Goal: Information Seeking & Learning: Find specific fact

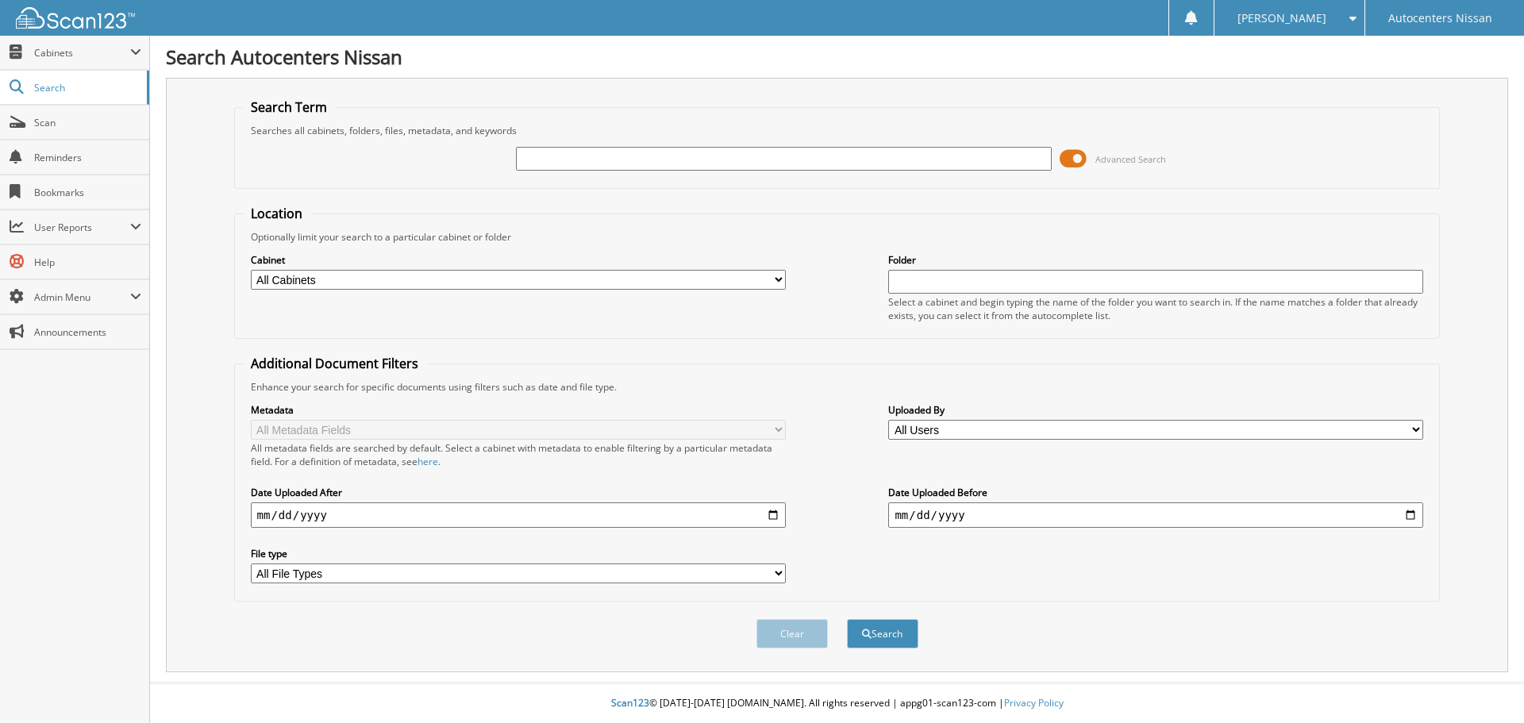
click at [535, 156] on input "text" at bounding box center [783, 159] width 535 height 24
type input "R84967"
click at [847, 619] on button "Search" at bounding box center [882, 633] width 71 height 29
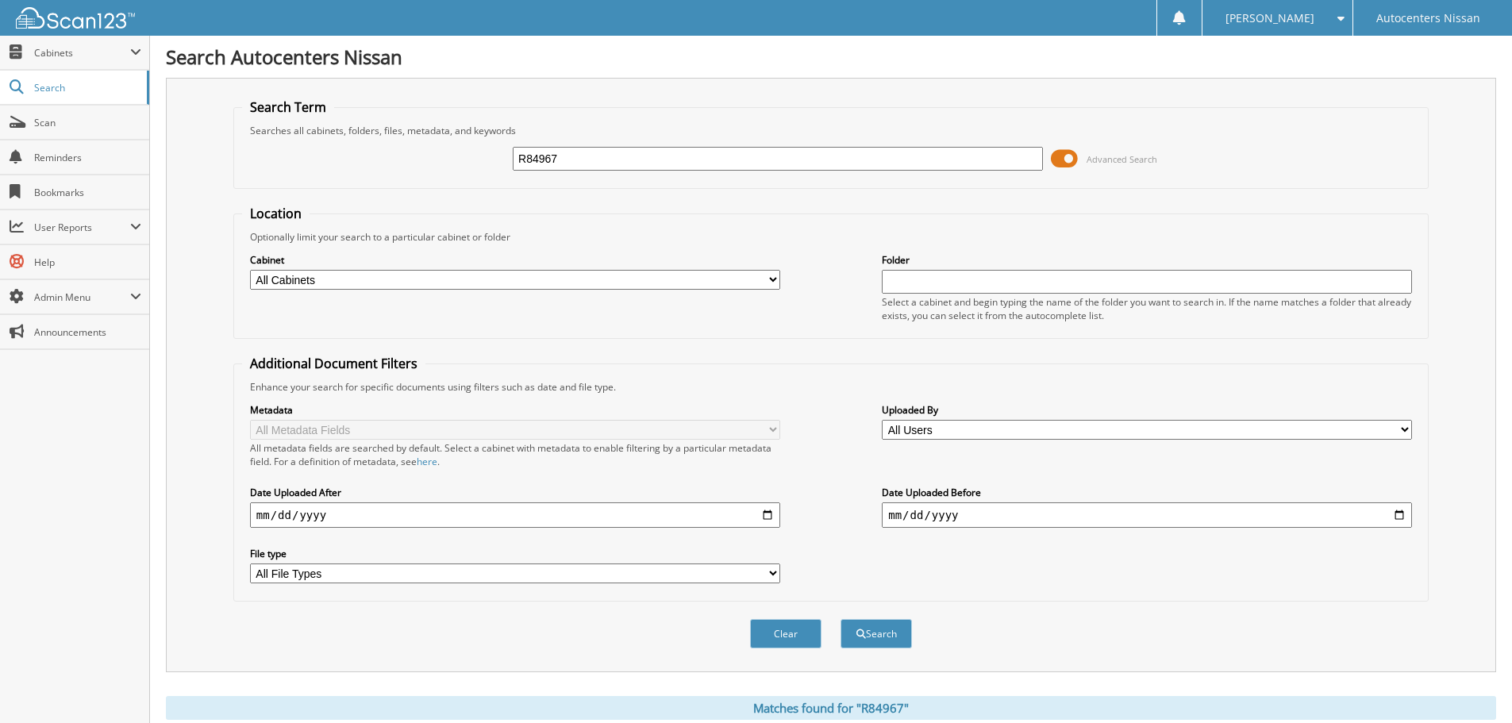
drag, startPoint x: 580, startPoint y: 163, endPoint x: 482, endPoint y: 168, distance: 98.6
click at [482, 167] on div "R84967 Advanced Search" at bounding box center [831, 158] width 1178 height 43
type input "RK85048"
click at [840, 619] on button "Search" at bounding box center [875, 633] width 71 height 29
drag, startPoint x: 586, startPoint y: 161, endPoint x: 436, endPoint y: 170, distance: 149.4
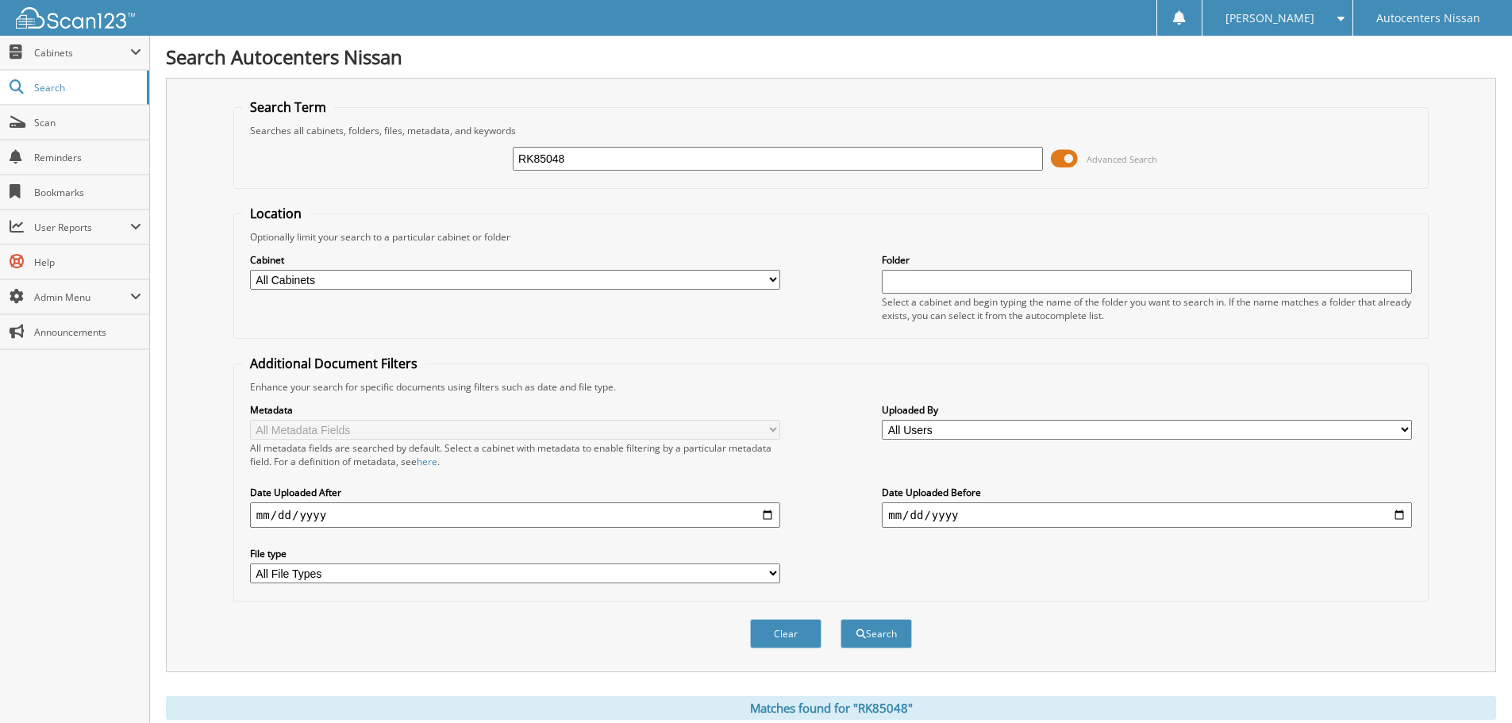
click at [442, 169] on div "RK85048 Advanced Search" at bounding box center [831, 158] width 1178 height 43
type input "R84967"
click at [840, 619] on button "Search" at bounding box center [875, 633] width 71 height 29
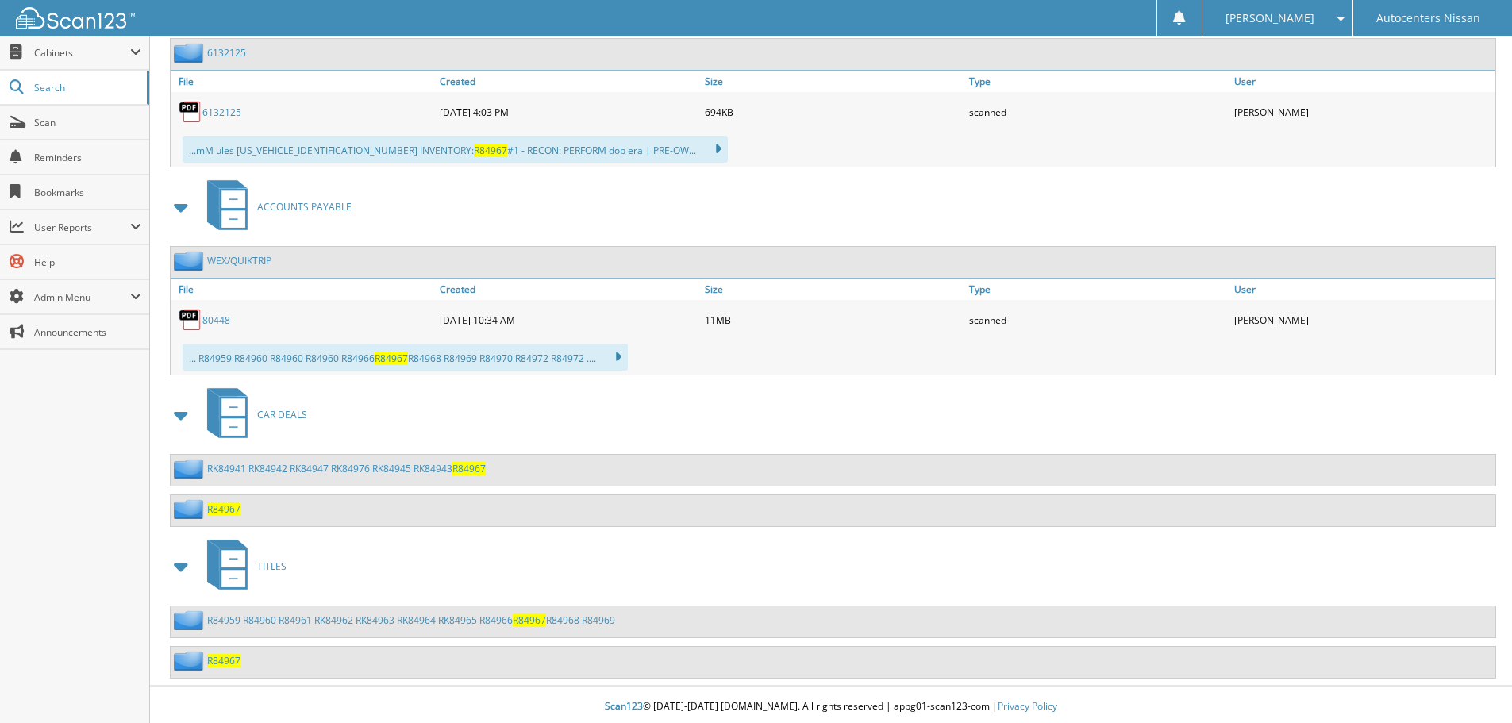
scroll to position [909, 0]
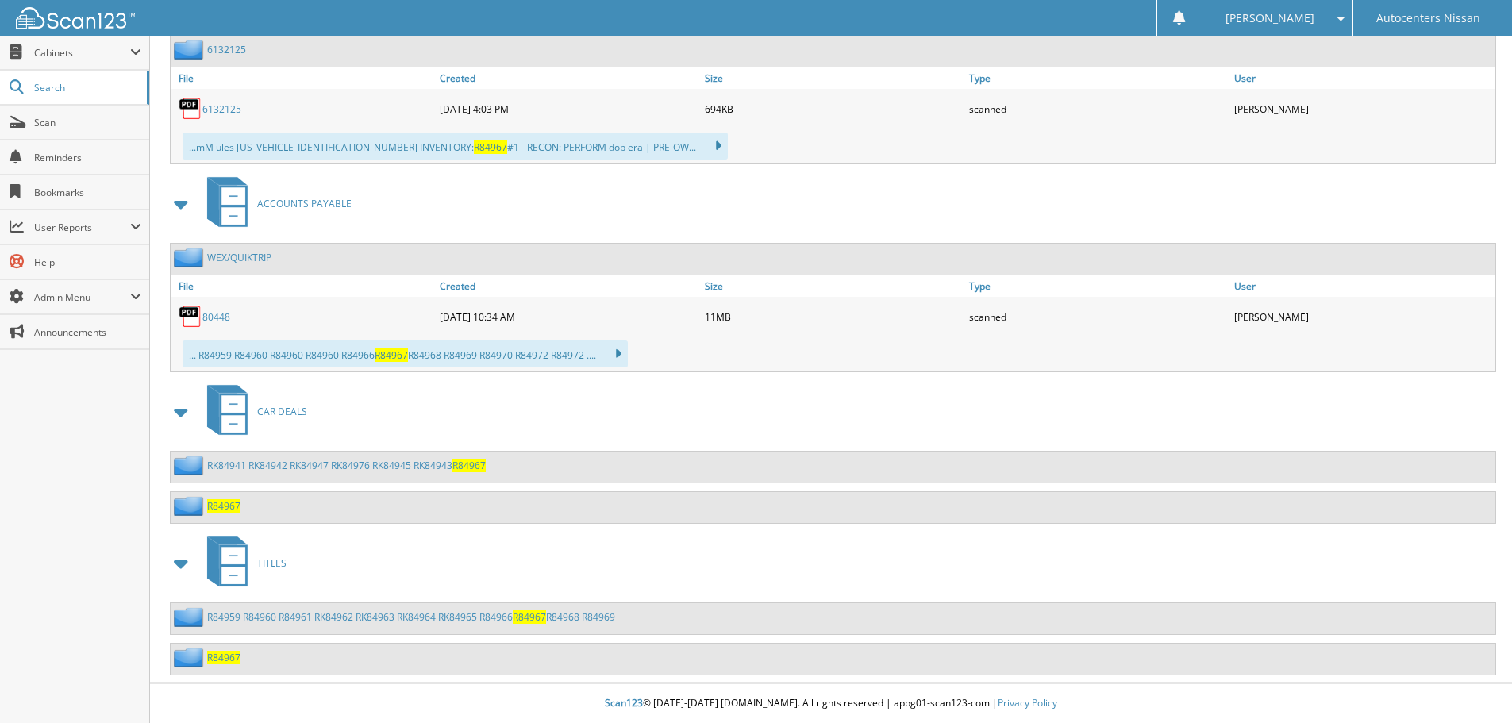
click at [472, 465] on span "R84967" at bounding box center [468, 465] width 33 height 13
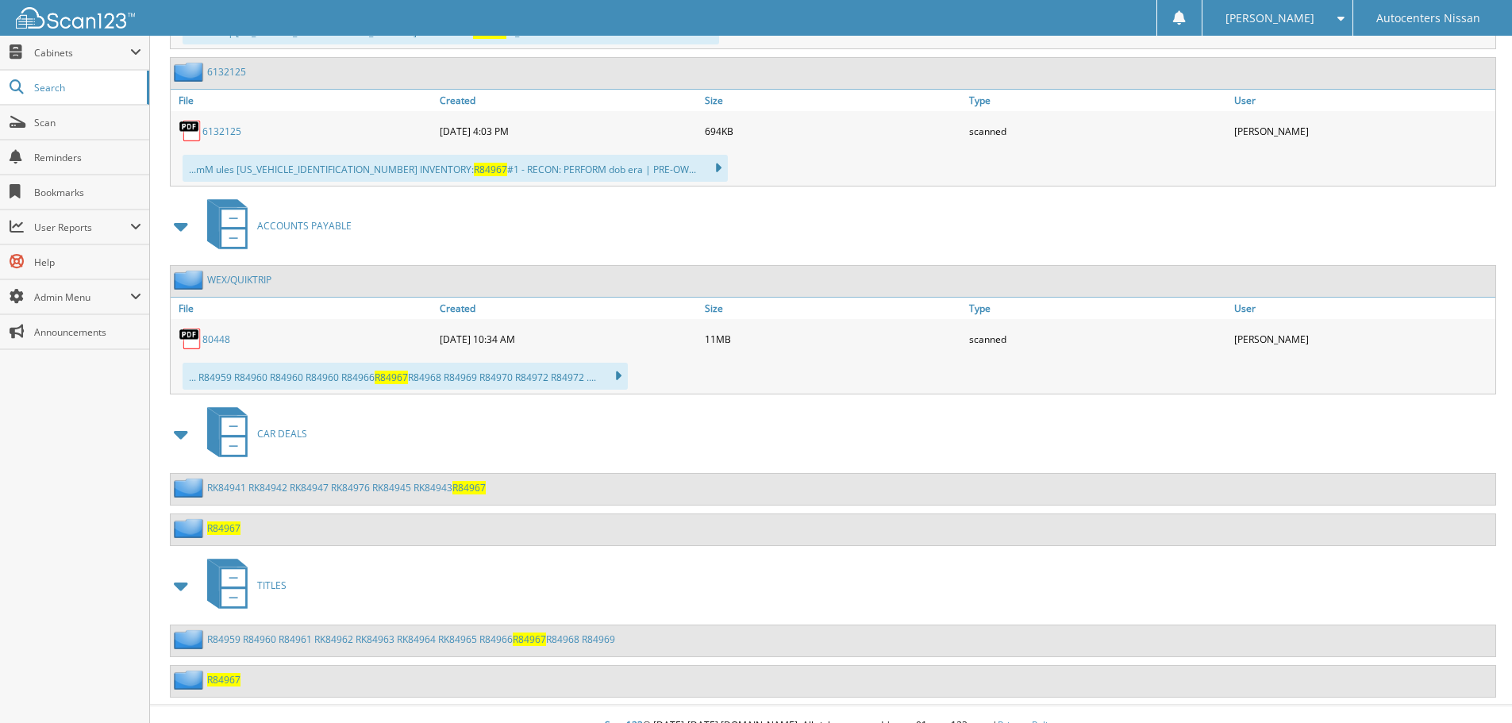
scroll to position [909, 0]
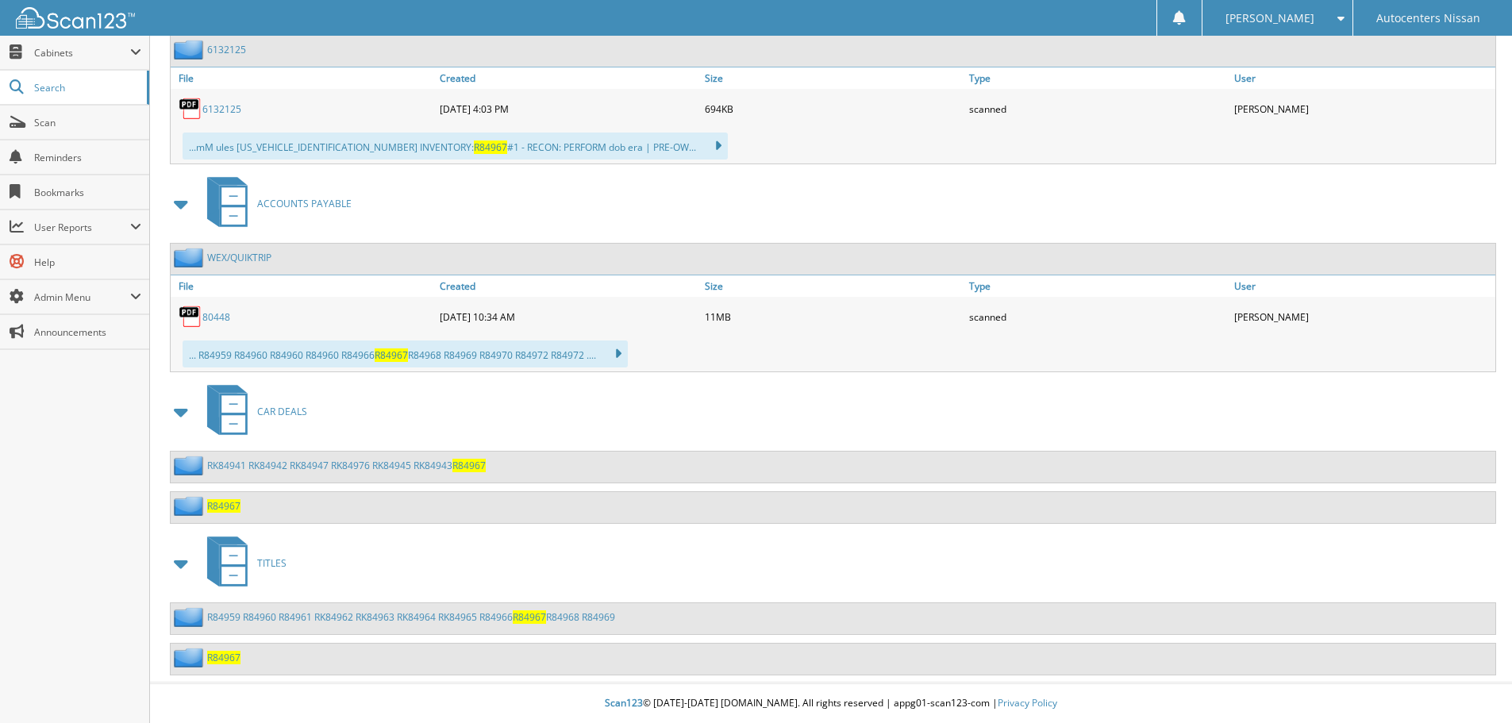
click at [228, 660] on span "R84967" at bounding box center [223, 657] width 33 height 13
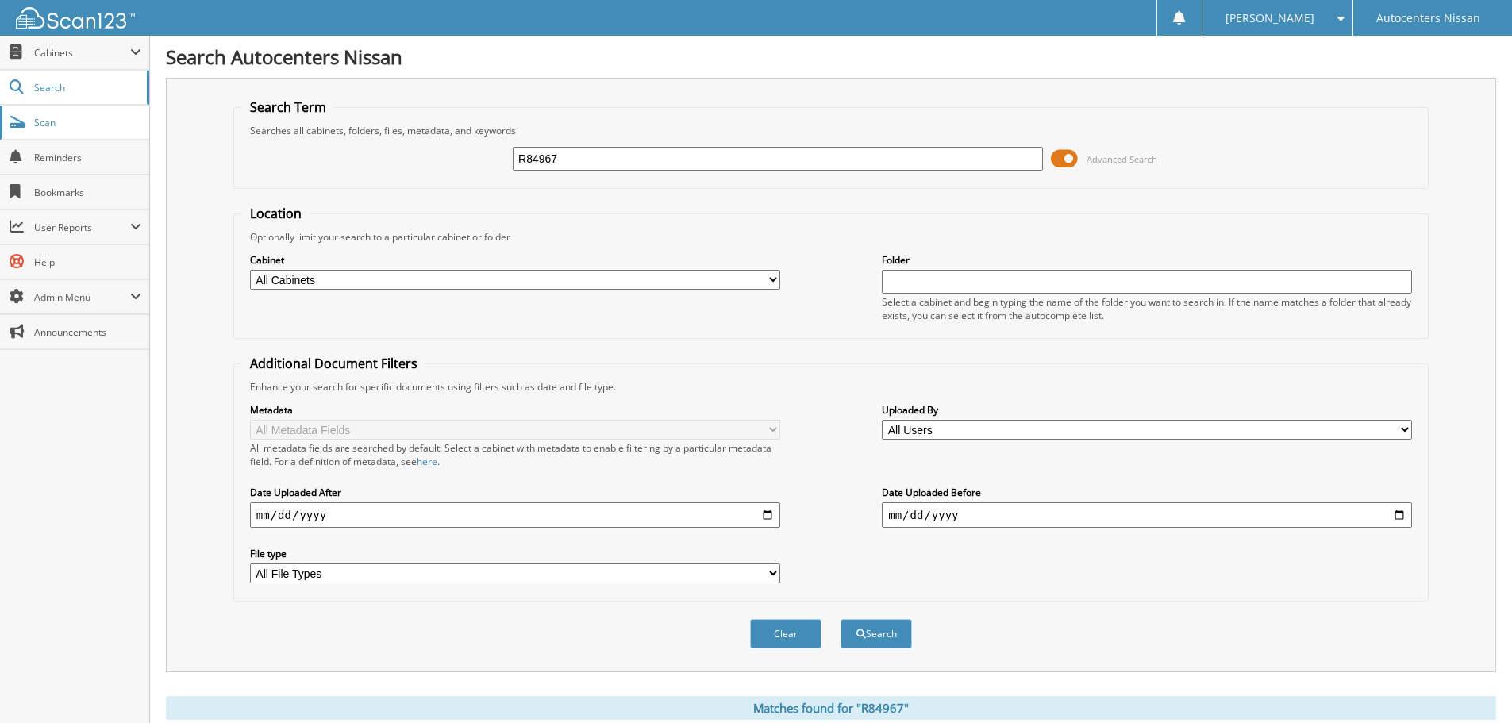
click at [52, 125] on span "Scan" at bounding box center [87, 122] width 107 height 13
